Goal: Task Accomplishment & Management: Use online tool/utility

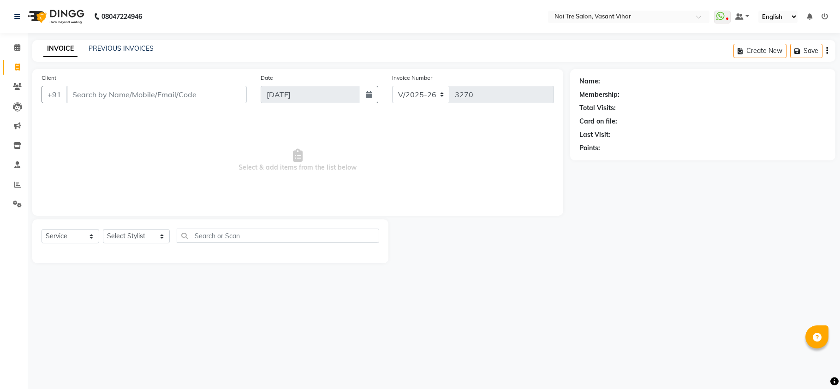
select select "3944"
select select "service"
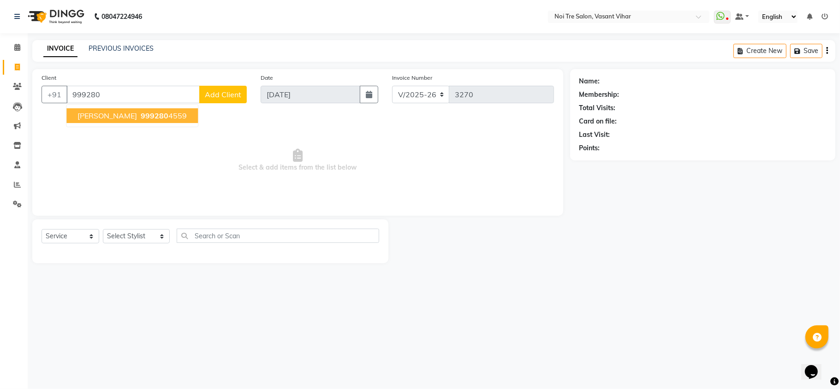
click at [141, 117] on span "999280" at bounding box center [155, 115] width 28 height 9
type input "9992804559"
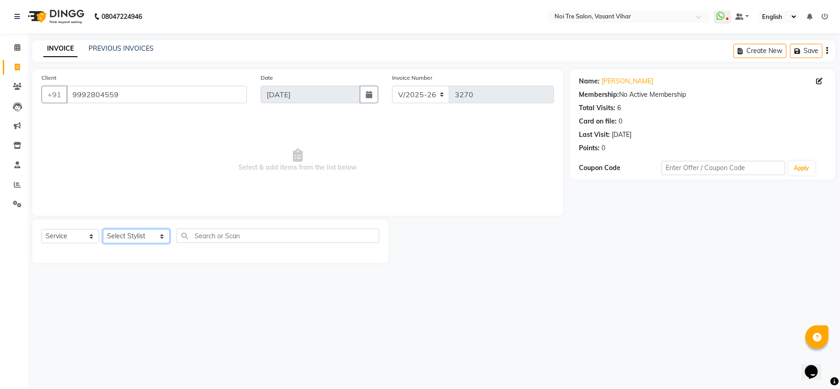
click at [136, 233] on select "Select Stylist [PERSON_NAME](PUNJABI BAGH) [PERSON_NAME] GEETA [PERSON_NAME] PD…" at bounding box center [136, 236] width 67 height 14
click at [134, 237] on select "Select Stylist [PERSON_NAME](PUNJABI BAGH) [PERSON_NAME] GEETA [PERSON_NAME] PD…" at bounding box center [136, 236] width 67 height 14
click at [615, 81] on link "[PERSON_NAME]" at bounding box center [628, 82] width 52 height 10
click at [131, 237] on select "Select Stylist [PERSON_NAME](PUNJABI BAGH) [PERSON_NAME] GEETA [PERSON_NAME] PD…" at bounding box center [136, 236] width 67 height 14
select select "38778"
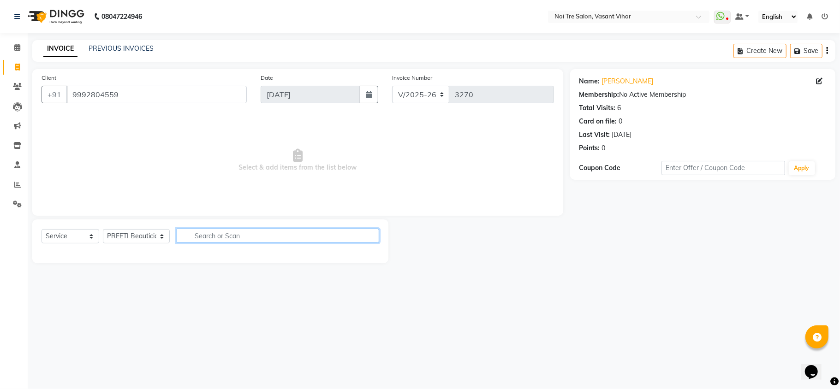
click at [267, 236] on input "text" at bounding box center [278, 236] width 202 height 14
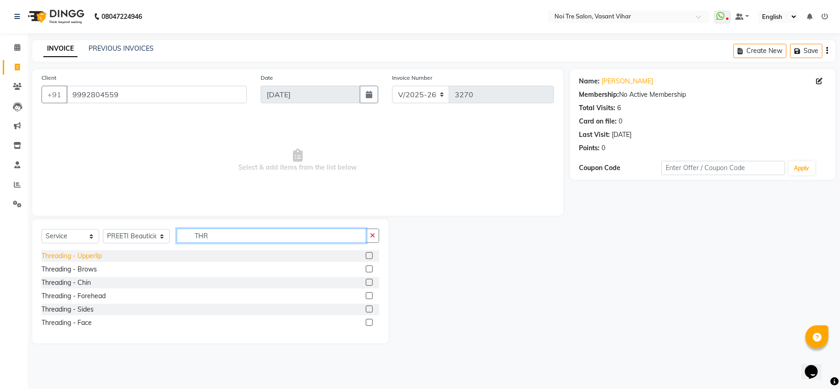
type input "THR"
click at [83, 256] on div "Threading - Upperlip" at bounding box center [72, 256] width 60 height 10
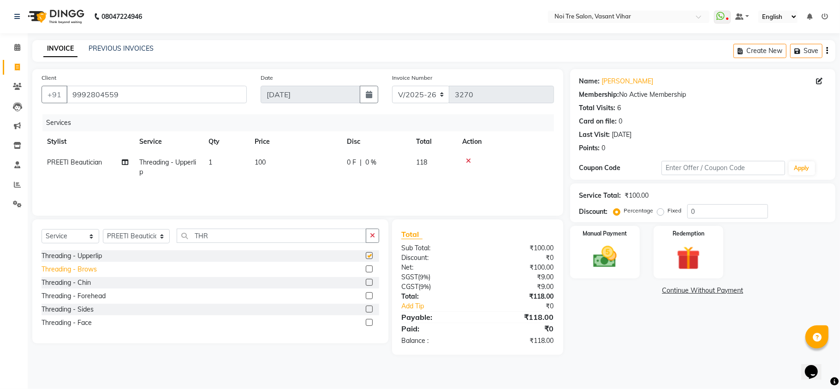
checkbox input "false"
click at [66, 273] on div "Threading - Brows" at bounding box center [69, 270] width 55 height 10
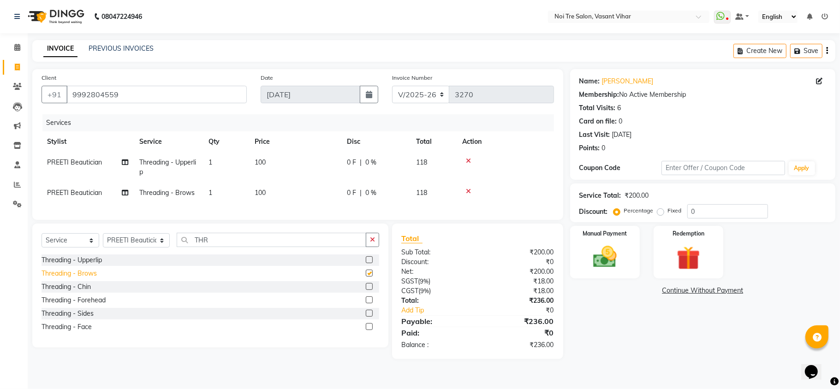
checkbox input "false"
click at [725, 218] on input "0" at bounding box center [727, 211] width 81 height 14
type input "015.25"
click at [603, 255] on img at bounding box center [605, 257] width 40 height 29
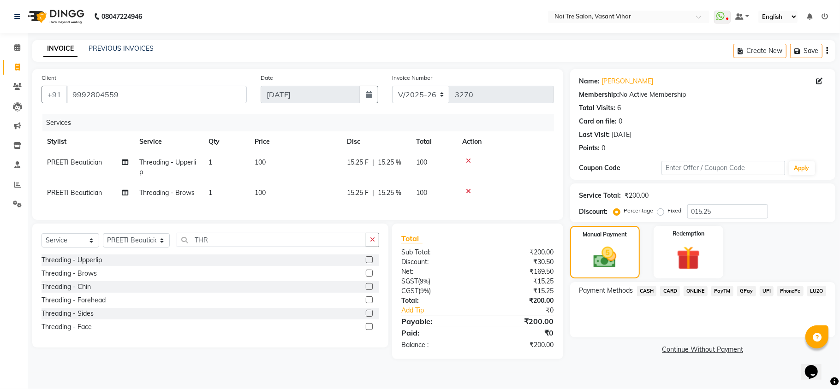
click at [652, 291] on span "CASH" at bounding box center [647, 291] width 20 height 11
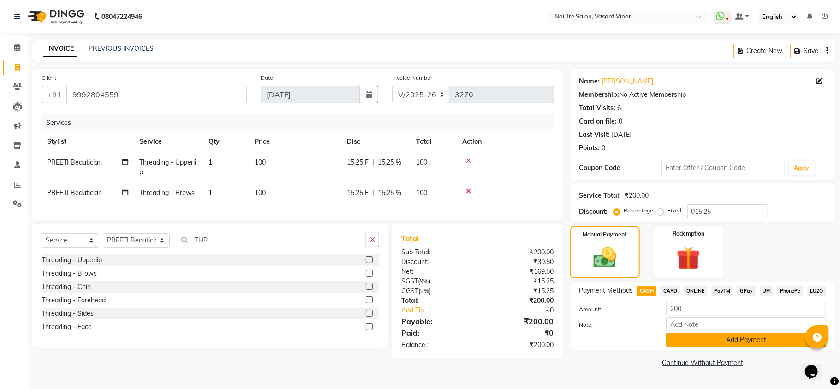
click at [727, 336] on button "Add Payment" at bounding box center [746, 340] width 160 height 14
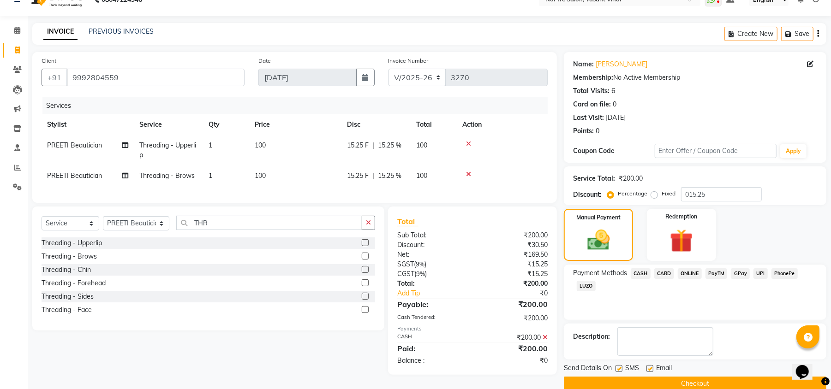
scroll to position [34, 0]
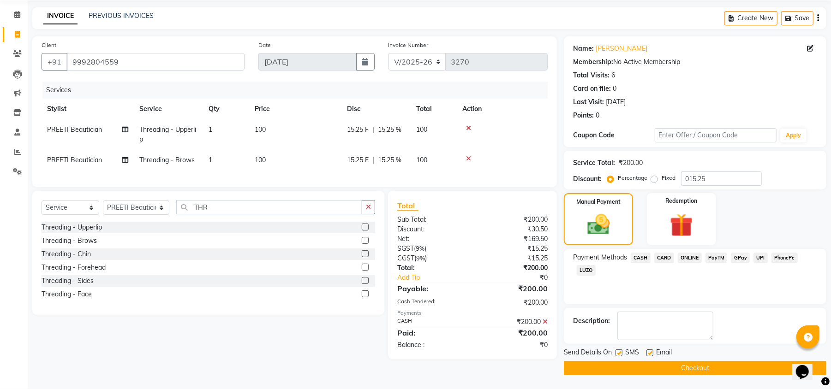
click at [718, 368] on button "Checkout" at bounding box center [695, 368] width 262 height 14
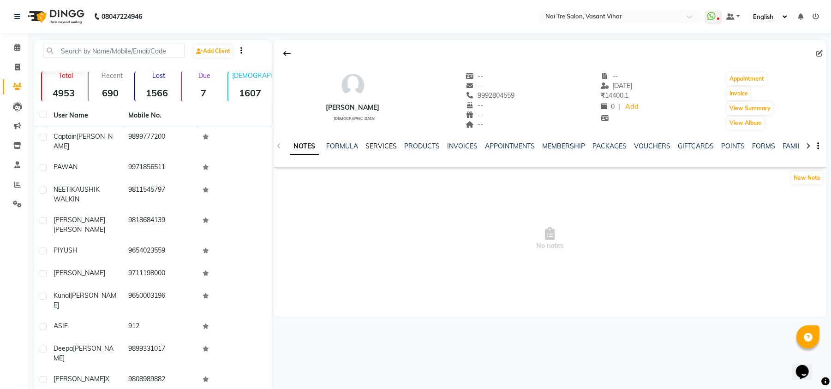
click at [376, 146] on link "SERVICES" at bounding box center [380, 146] width 31 height 8
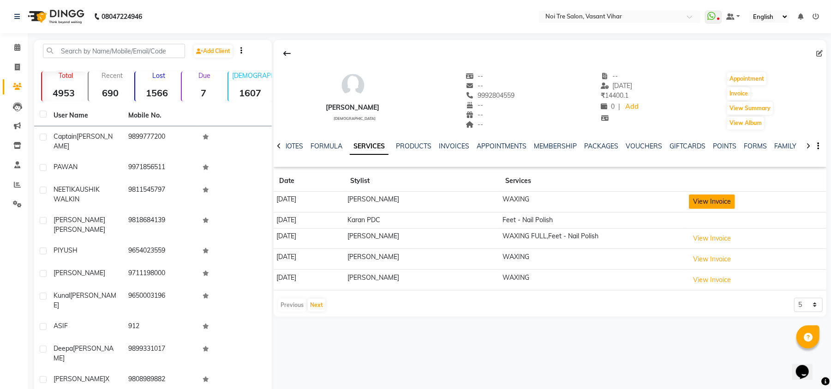
click at [712, 204] on button "View Invoice" at bounding box center [712, 202] width 46 height 14
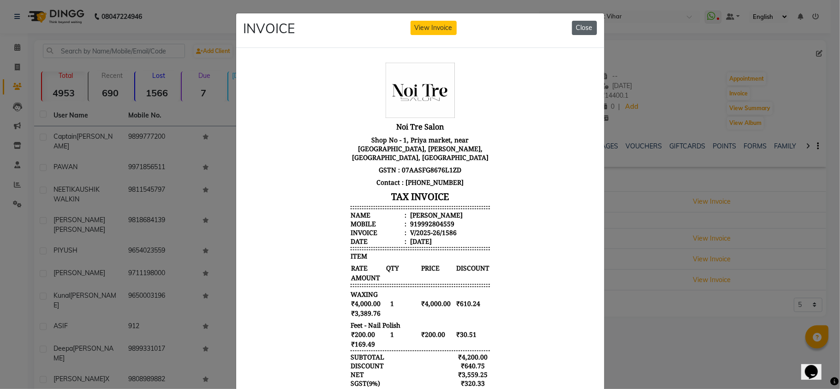
drag, startPoint x: 577, startPoint y: 25, endPoint x: 243, endPoint y: 121, distance: 347.1
click at [577, 25] on button "Close" at bounding box center [584, 28] width 25 height 14
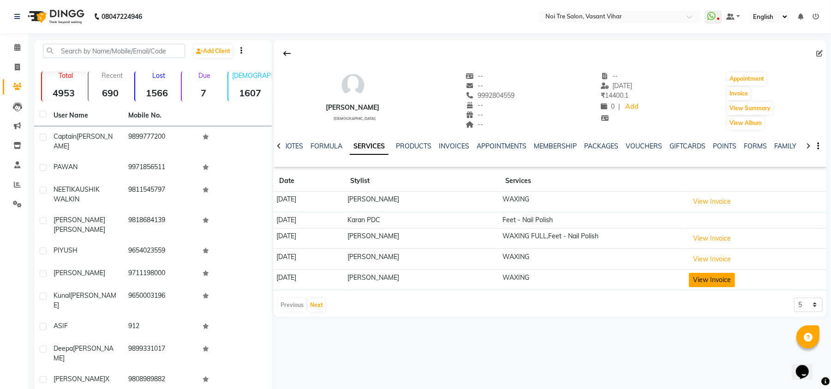
click at [696, 283] on button "View Invoice" at bounding box center [712, 280] width 46 height 14
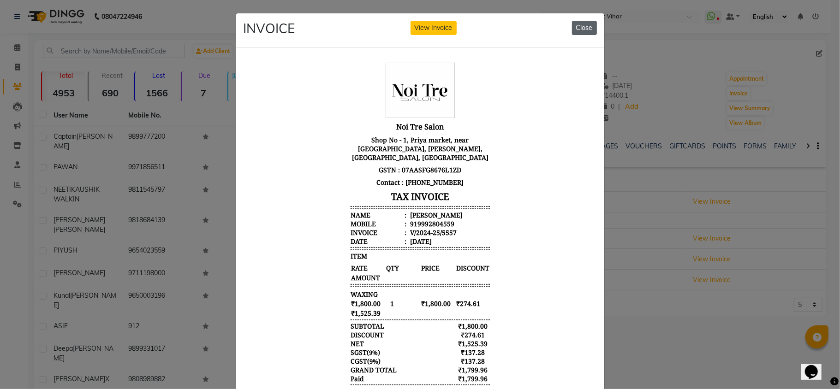
click at [572, 26] on button "Close" at bounding box center [584, 28] width 25 height 14
